Goal: Transaction & Acquisition: Download file/media

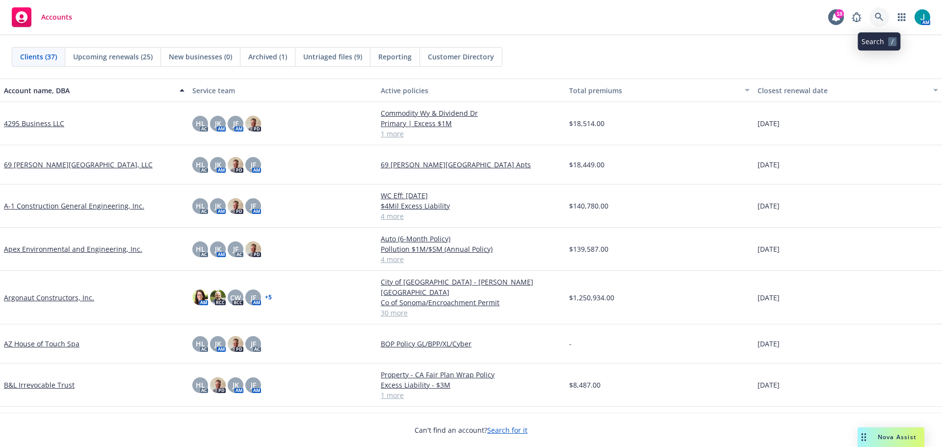
click at [877, 21] on icon at bounding box center [879, 17] width 9 height 9
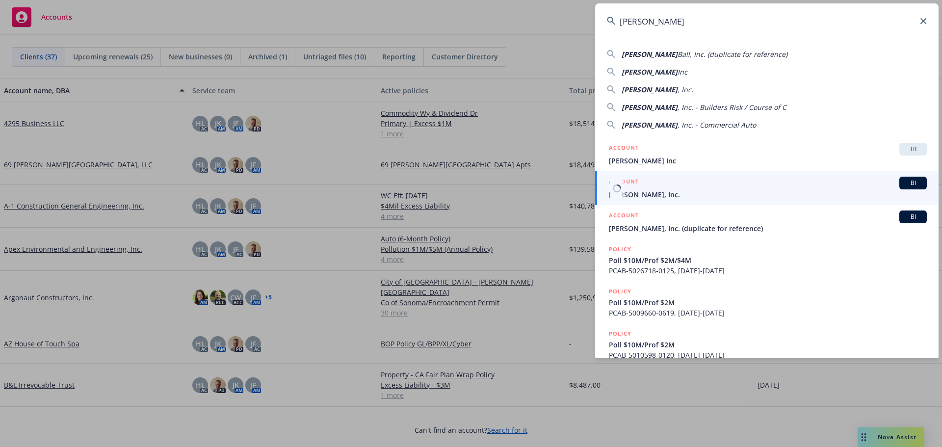
type input "[PERSON_NAME]"
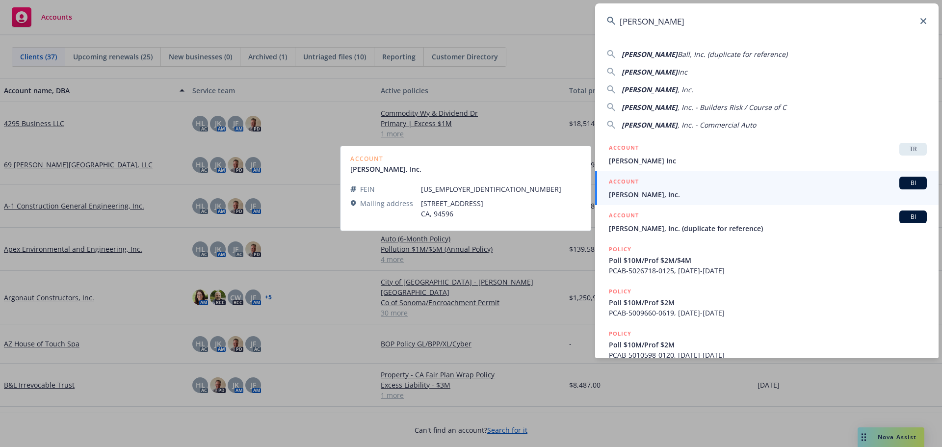
click at [906, 185] on span "BI" at bounding box center [913, 183] width 20 height 9
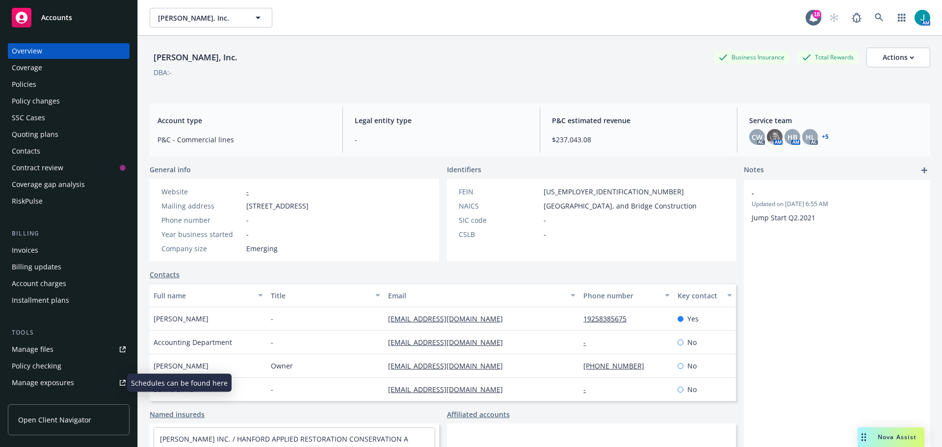
click at [66, 382] on div "Manage exposures" at bounding box center [43, 383] width 62 height 16
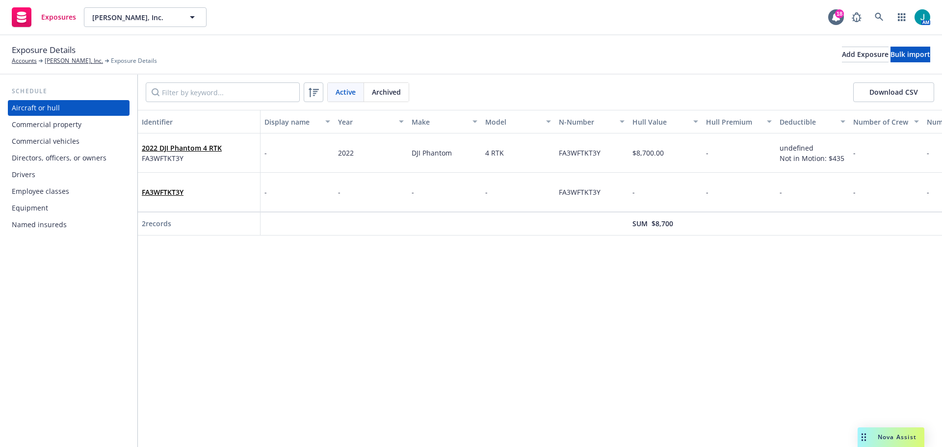
click at [44, 210] on div "Equipment" at bounding box center [30, 208] width 36 height 16
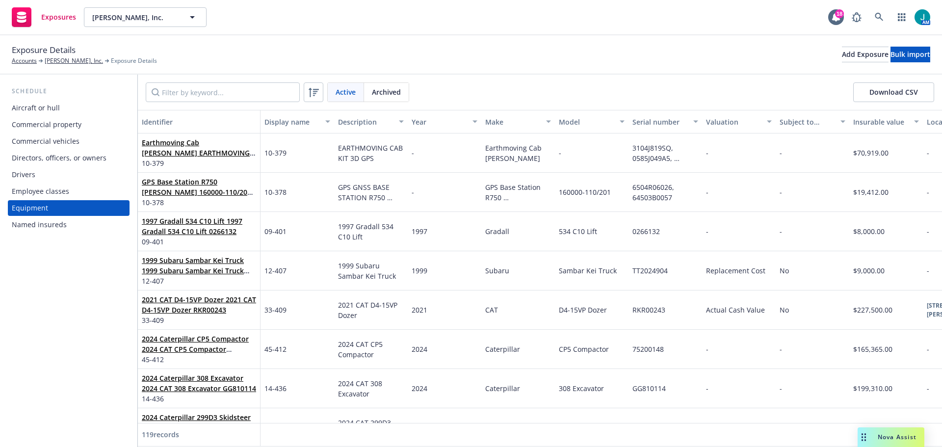
click at [902, 438] on span "Nova Assist" at bounding box center [897, 437] width 39 height 8
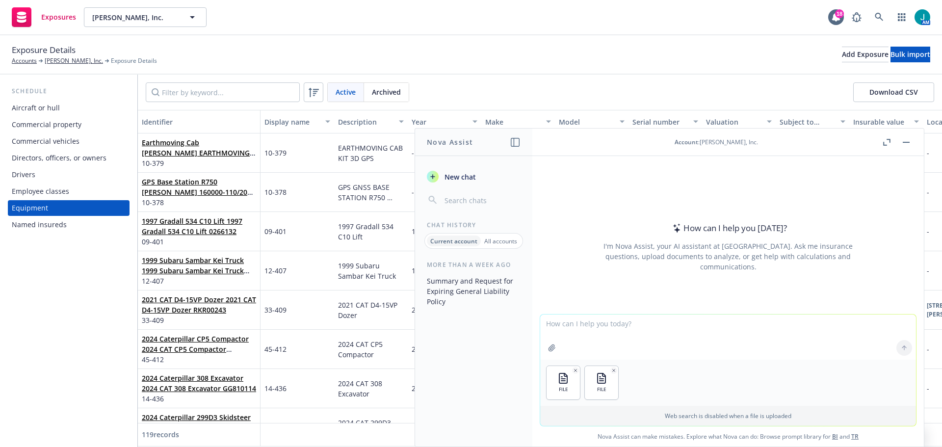
click at [582, 326] on textarea at bounding box center [728, 337] width 376 height 45
type textarea "Please compare the attached equipment schedules and note the differences"
click at [904, 351] on button at bounding box center [904, 348] width 16 height 16
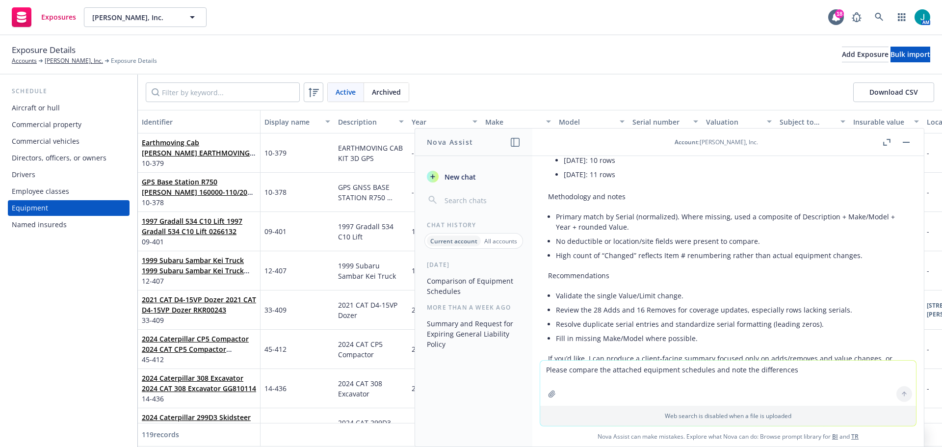
scroll to position [648, 0]
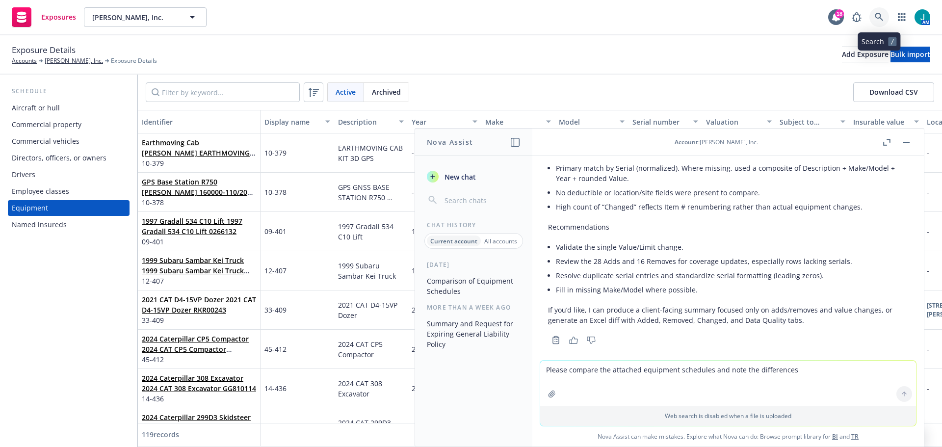
click at [881, 19] on icon at bounding box center [879, 17] width 9 height 9
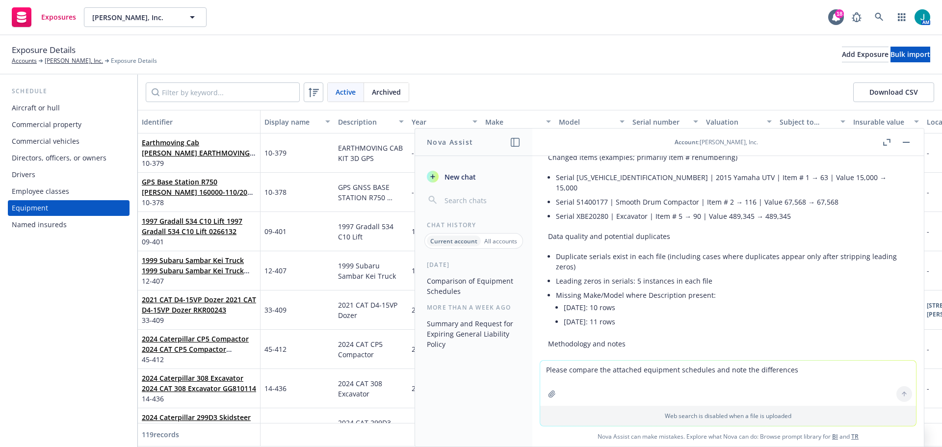
scroll to position [452, 0]
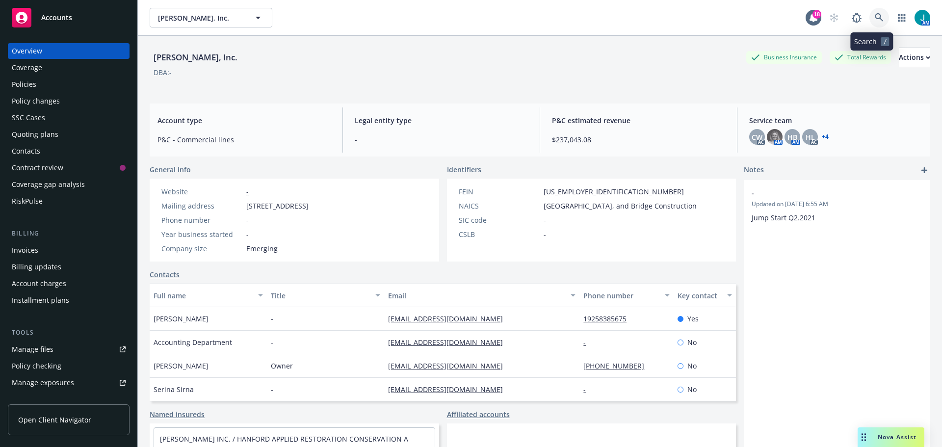
click at [875, 16] on icon at bounding box center [879, 17] width 9 height 9
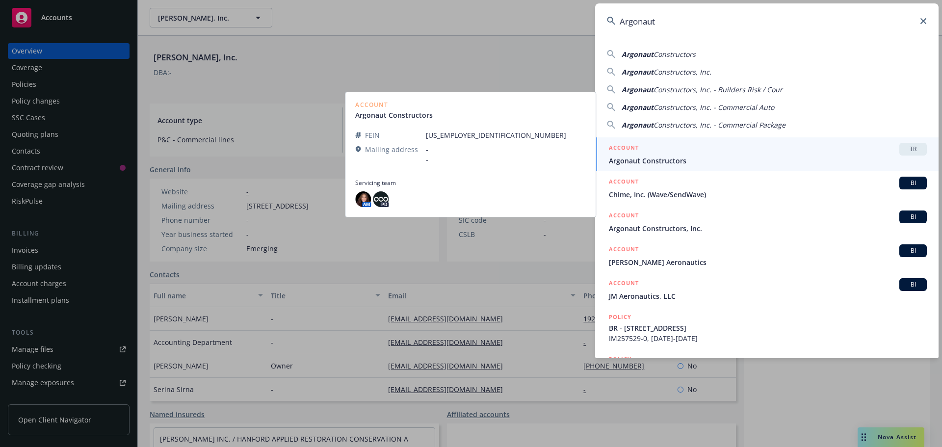
click at [695, 72] on span "Constructors, Inc." at bounding box center [683, 71] width 58 height 9
type input "Argonaut Constructors, Inc."
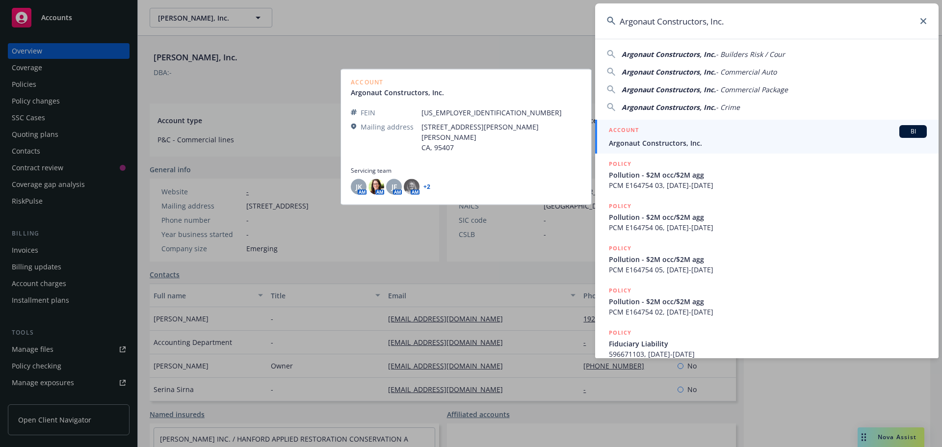
click at [910, 134] on span "BI" at bounding box center [913, 131] width 20 height 9
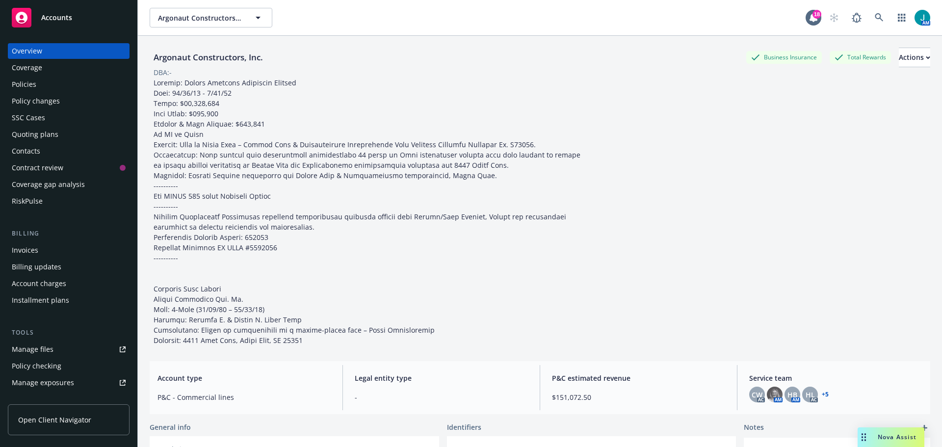
click at [34, 89] on div "Policies" at bounding box center [24, 85] width 25 height 16
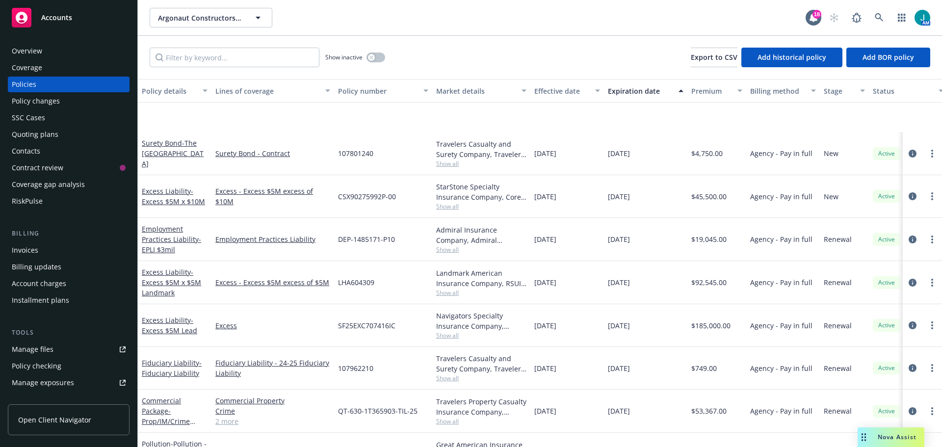
scroll to position [393, 0]
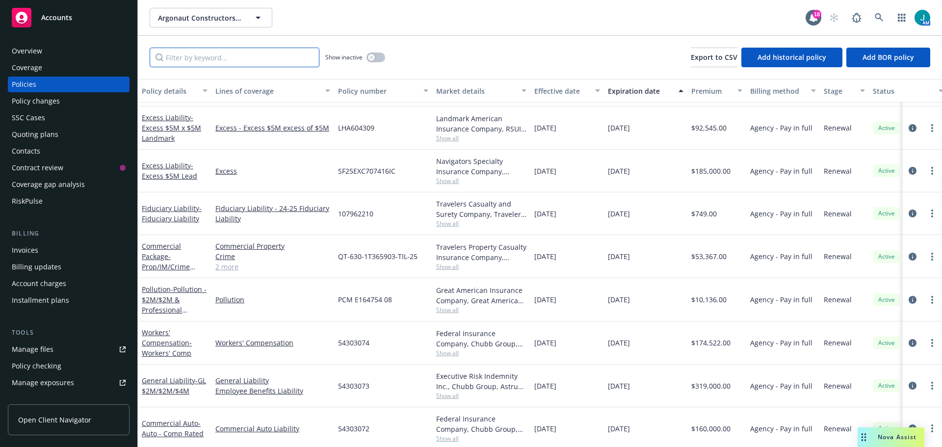
click at [185, 61] on input "Filter by keyword..." at bounding box center [235, 58] width 170 height 20
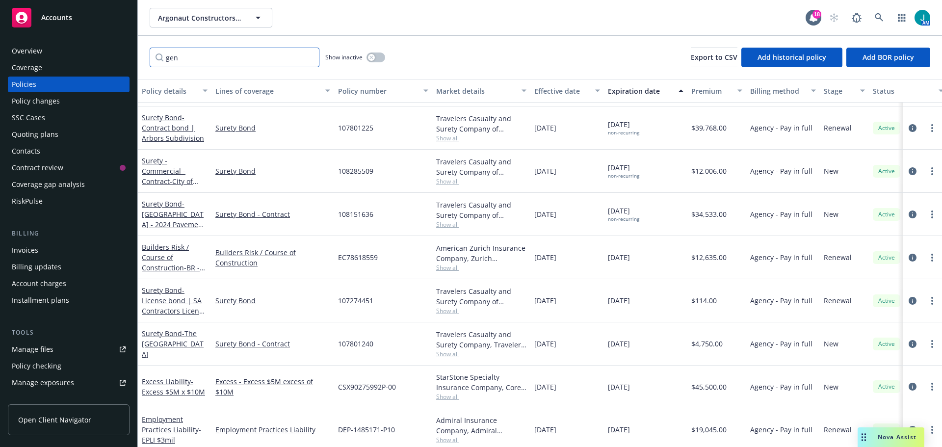
scroll to position [0, 0]
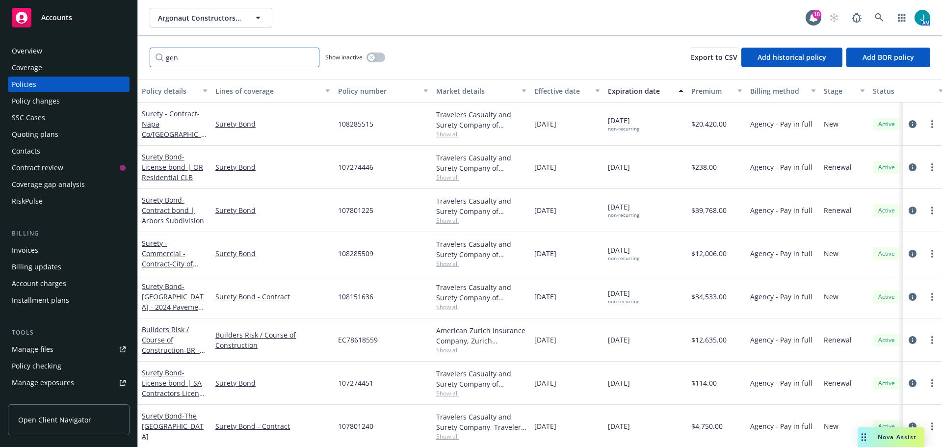
click at [186, 58] on input "gen" at bounding box center [235, 58] width 170 height 20
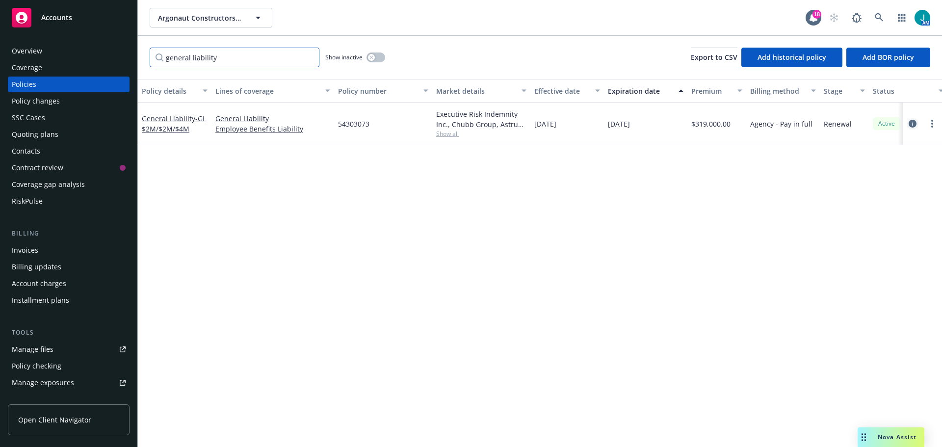
type input "general liability"
click at [912, 123] on icon "circleInformation" at bounding box center [913, 124] width 8 height 8
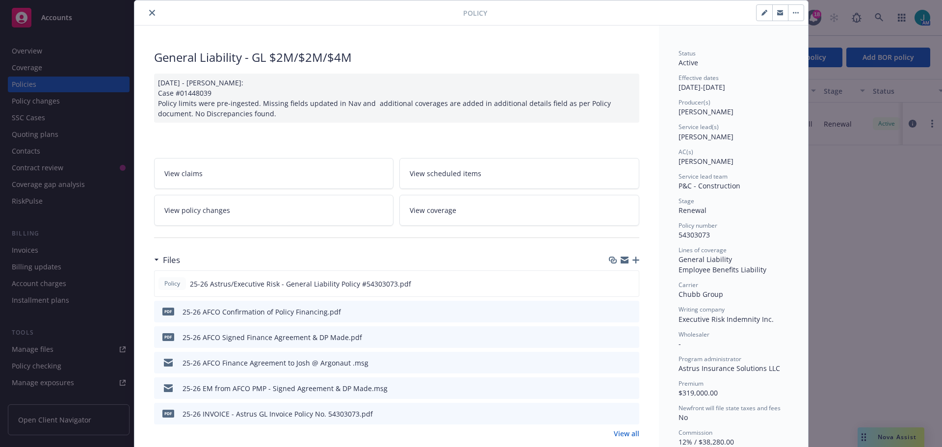
scroll to position [49, 0]
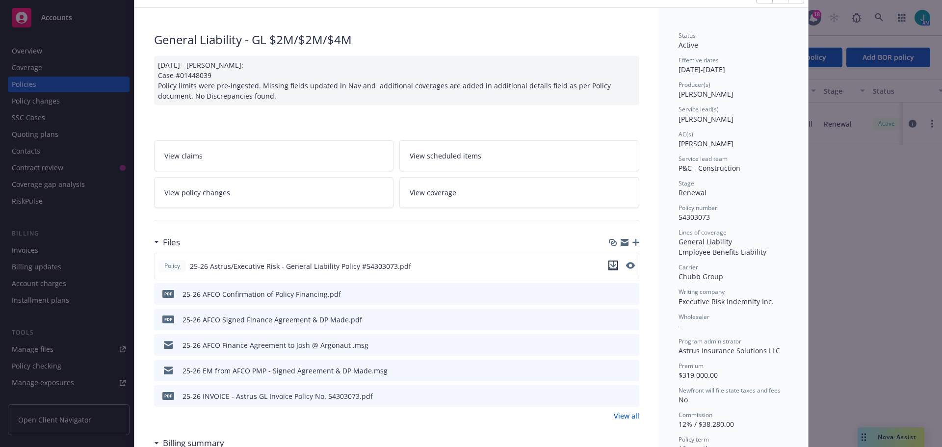
click at [610, 265] on icon "download file" at bounding box center [613, 265] width 6 height 6
